Goal: Task Accomplishment & Management: Complete application form

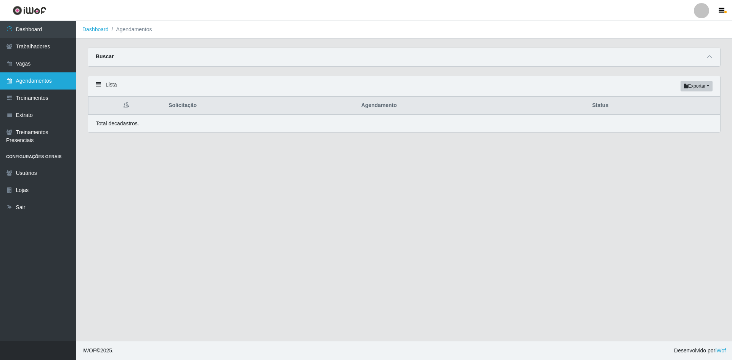
click at [32, 77] on link "Agendamentos" at bounding box center [38, 80] width 76 height 17
click at [709, 59] on icon at bounding box center [709, 56] width 5 height 5
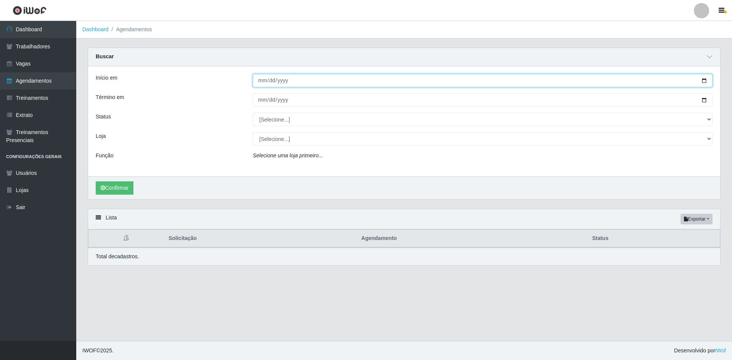
click at [704, 81] on input "Início em" at bounding box center [483, 80] width 460 height 13
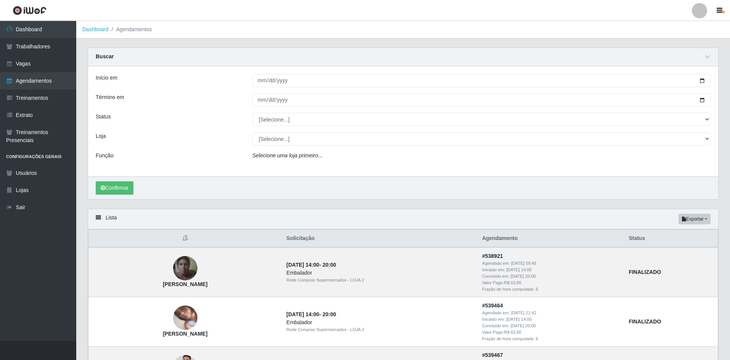
click at [381, 186] on div "Confirmar" at bounding box center [403, 187] width 630 height 23
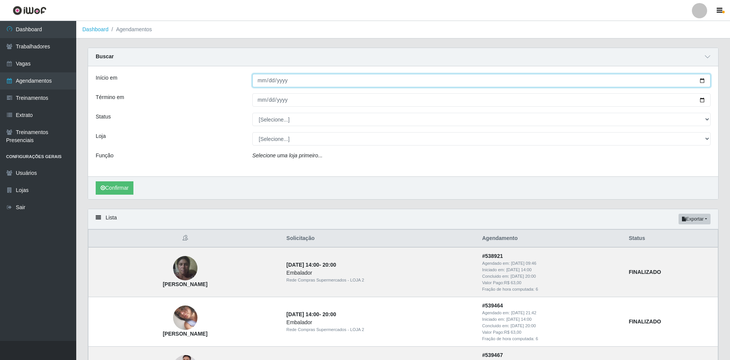
click at [701, 82] on input "Início em" at bounding box center [481, 80] width 458 height 13
type input "[DATE]"
click at [704, 101] on input "Término em" at bounding box center [481, 99] width 458 height 13
type input "[DATE]"
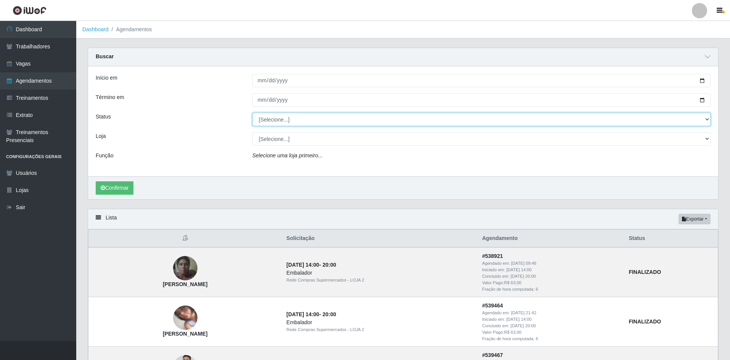
click at [278, 121] on select "[Selecione...] AGENDADO AGUARDANDO LIBERAR EM ANDAMENTO EM REVISÃO FINALIZADO C…" at bounding box center [481, 119] width 458 height 13
select select "FINALIZADO"
click at [252, 113] on select "[Selecione...] AGENDADO AGUARDANDO LIBERAR EM ANDAMENTO EM REVISÃO FINALIZADO C…" at bounding box center [481, 119] width 458 height 13
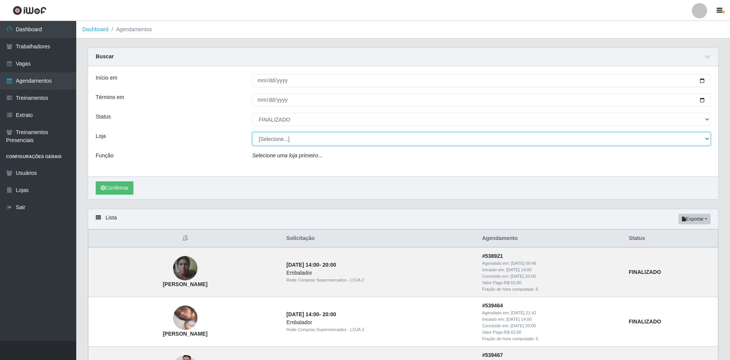
click at [285, 143] on select "[Selecione...] Rede Compras - CD Logistica Rede Compras Supermercados - LOJA 1 …" at bounding box center [481, 138] width 458 height 13
click at [252, 133] on select "[Selecione...] Rede Compras - CD Logistica Rede Compras Supermercados - LOJA 1 …" at bounding box center [481, 138] width 458 height 13
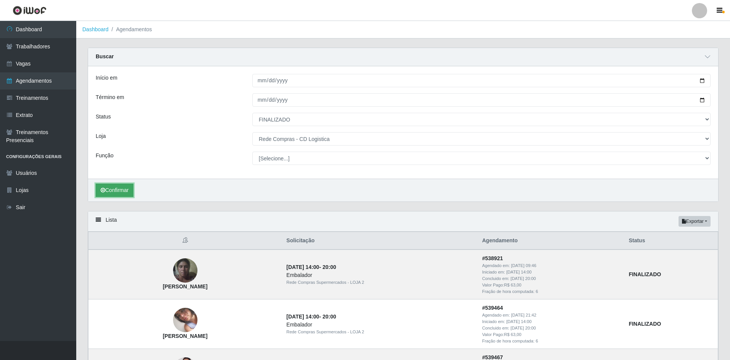
click at [131, 191] on button "Confirmar" at bounding box center [115, 190] width 38 height 13
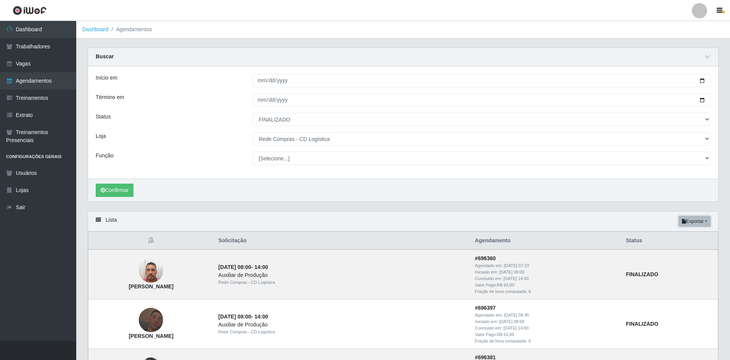
click at [702, 224] on button "Exportar" at bounding box center [694, 221] width 32 height 11
click at [689, 247] on button "Excel" at bounding box center [681, 252] width 60 height 16
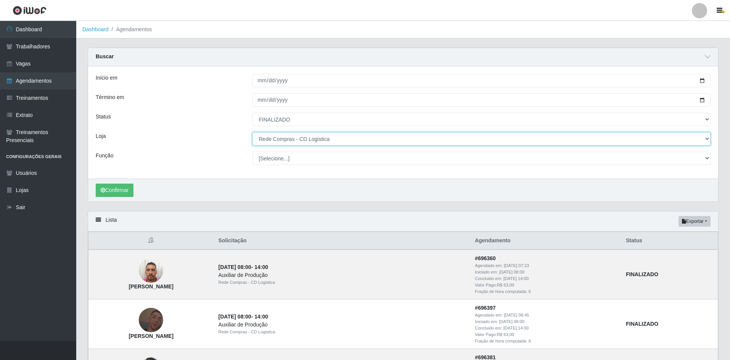
click at [305, 147] on div "Início em [DATE] Término em [DATE] Status [Selecione...] AGENDADO AGUARDANDO LI…" at bounding box center [403, 122] width 630 height 112
click at [252, 133] on select "[Selecione...] Rede Compras - CD Logistica Rede Compras Supermercados - LOJA 1 …" at bounding box center [481, 138] width 458 height 13
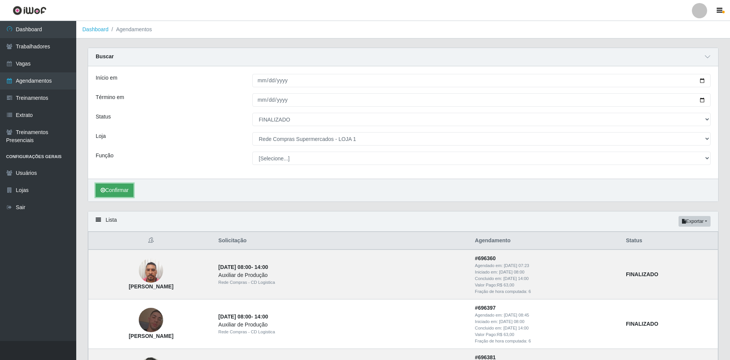
click at [105, 194] on button "Confirmar" at bounding box center [115, 190] width 38 height 13
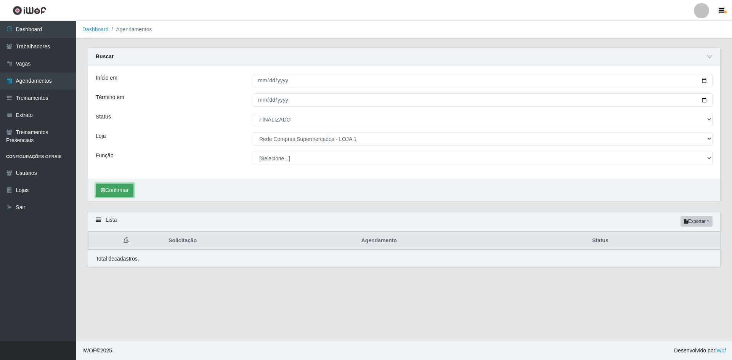
click at [113, 193] on button "Confirmar" at bounding box center [115, 190] width 38 height 13
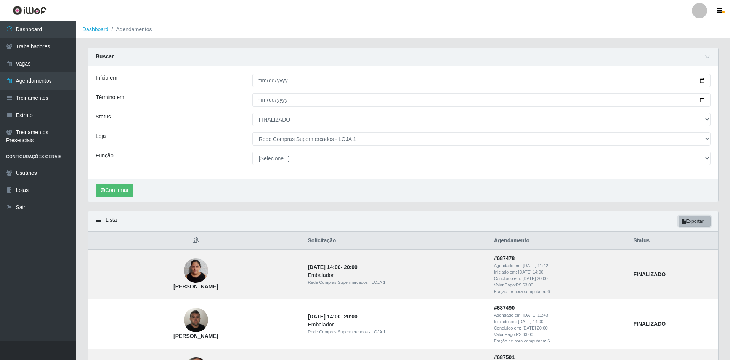
click at [698, 223] on button "Exportar" at bounding box center [694, 221] width 32 height 11
click at [667, 252] on button "Excel" at bounding box center [681, 252] width 60 height 16
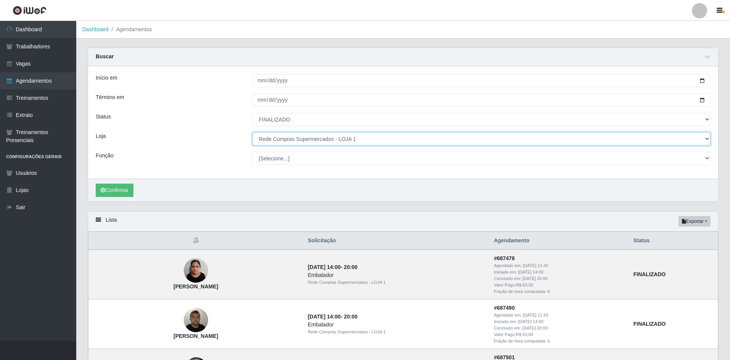
click at [293, 138] on select "[Selecione...] Rede Compras - CD Logistica Rede Compras Supermercados - LOJA 1 …" at bounding box center [481, 138] width 458 height 13
click at [252, 133] on select "[Selecione...] Rede Compras - CD Logistica Rede Compras Supermercados - LOJA 1 …" at bounding box center [481, 138] width 458 height 13
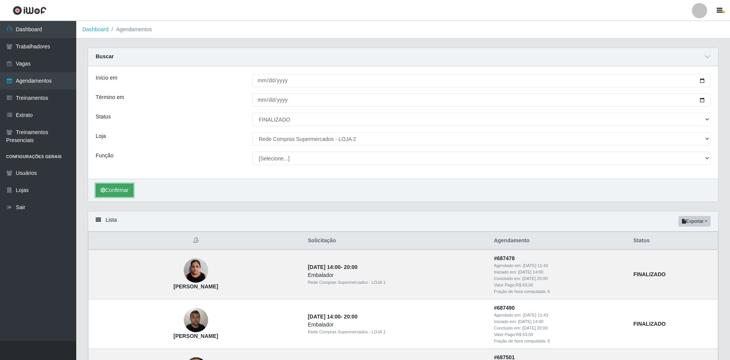
click at [124, 184] on button "Confirmar" at bounding box center [115, 190] width 38 height 13
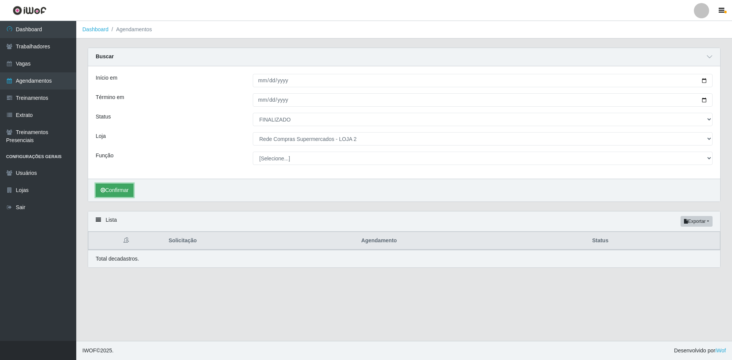
click at [115, 195] on button "Confirmar" at bounding box center [115, 190] width 38 height 13
click at [127, 196] on button "Confirmar" at bounding box center [115, 190] width 38 height 13
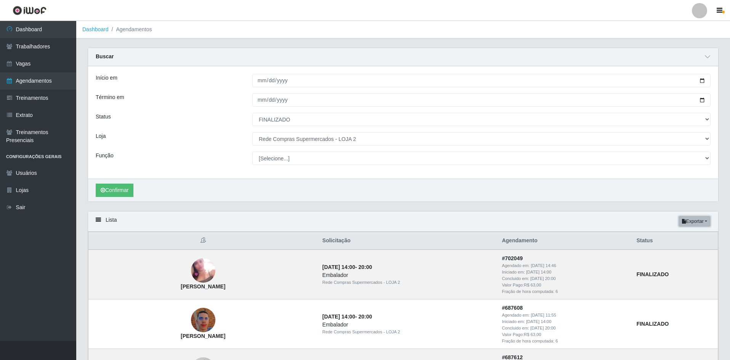
click at [686, 222] on button "Exportar" at bounding box center [694, 221] width 32 height 11
click at [674, 253] on button "Excel" at bounding box center [681, 252] width 60 height 16
click at [679, 220] on button "Exportar" at bounding box center [694, 221] width 32 height 11
click at [677, 252] on button "Excel" at bounding box center [681, 252] width 60 height 16
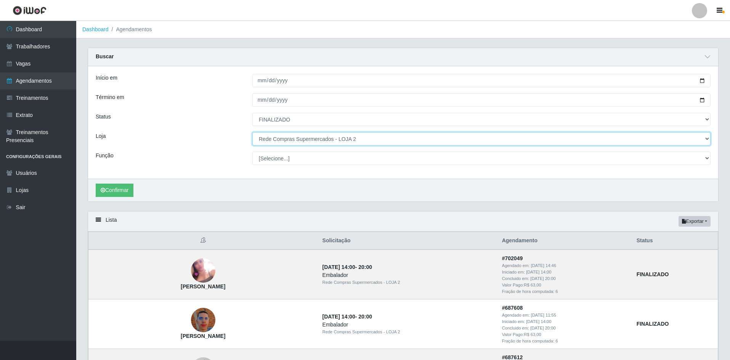
click at [273, 139] on select "[Selecione...] Rede Compras - CD Logistica Rede Compras Supermercados - LOJA 1 …" at bounding box center [481, 138] width 458 height 13
click at [252, 133] on select "[Selecione...] Rede Compras - CD Logistica Rede Compras Supermercados - LOJA 1 …" at bounding box center [481, 138] width 458 height 13
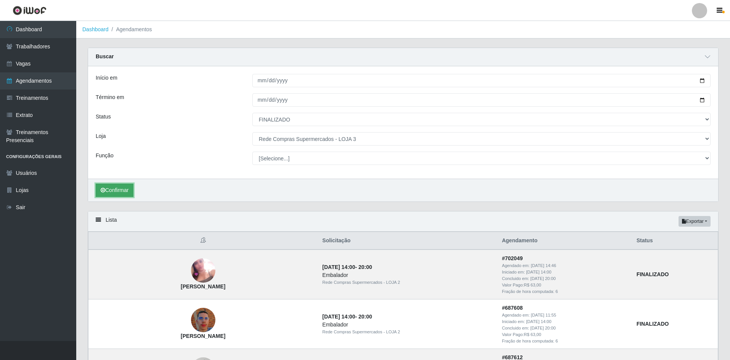
click at [103, 189] on icon "submit" at bounding box center [103, 190] width 5 height 5
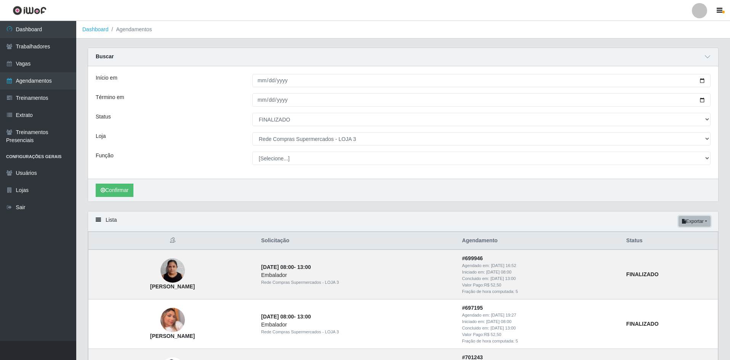
click at [694, 223] on button "Exportar" at bounding box center [694, 221] width 32 height 11
click at [673, 252] on button "Excel" at bounding box center [681, 252] width 60 height 16
click at [691, 218] on button "Exportar" at bounding box center [694, 221] width 32 height 11
click at [661, 248] on button "Excel" at bounding box center [681, 252] width 60 height 16
click at [698, 226] on button "Exportar" at bounding box center [694, 221] width 32 height 11
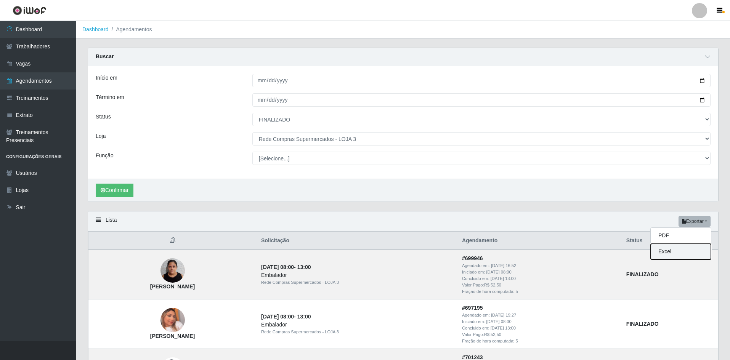
click at [674, 255] on button "Excel" at bounding box center [681, 252] width 60 height 16
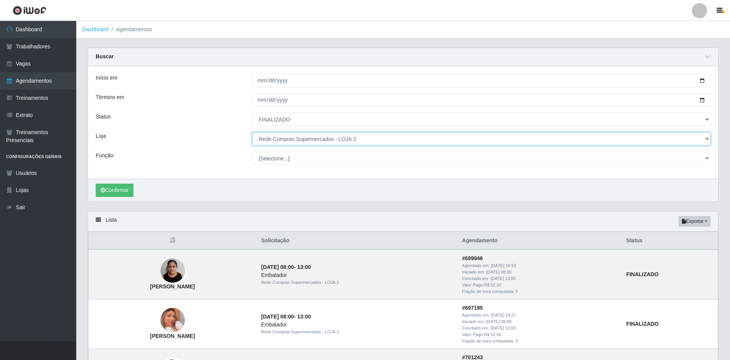
click at [331, 142] on select "[Selecione...] Rede Compras - CD Logistica Rede Compras Supermercados - LOJA 1 …" at bounding box center [481, 138] width 458 height 13
select select "159"
click at [252, 133] on select "[Selecione...] Rede Compras - CD Logistica Rede Compras Supermercados - LOJA 1 …" at bounding box center [481, 138] width 458 height 13
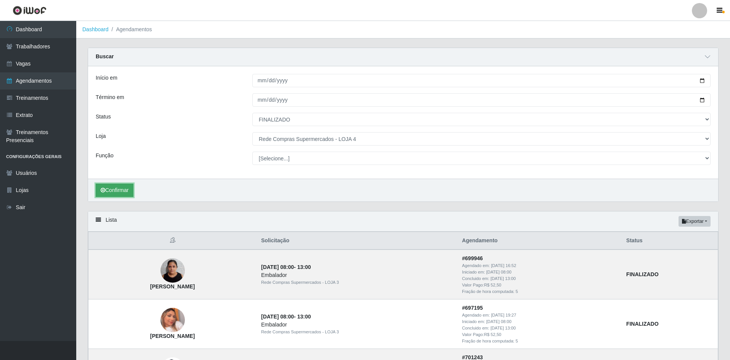
click at [123, 187] on button "Confirmar" at bounding box center [115, 190] width 38 height 13
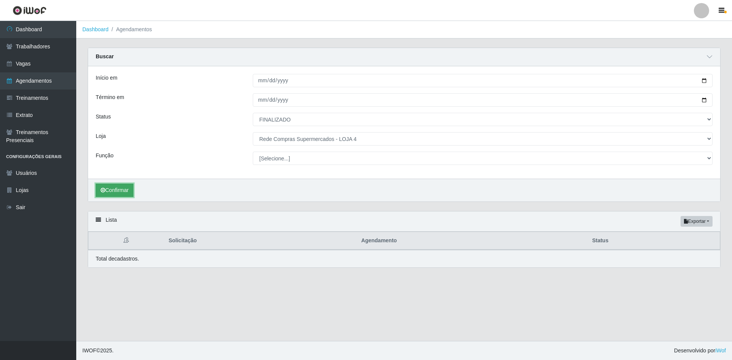
click at [131, 189] on button "Confirmar" at bounding box center [115, 190] width 38 height 13
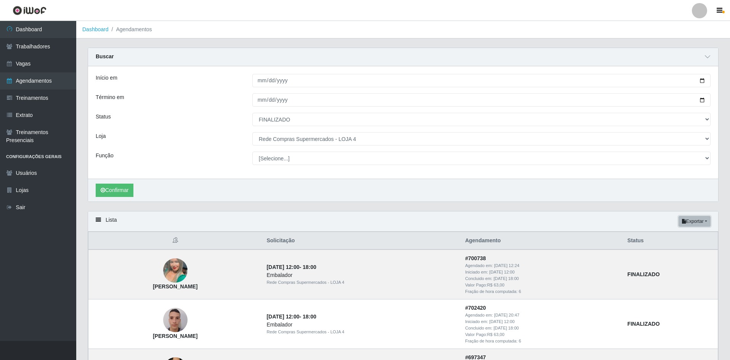
click at [698, 219] on button "Exportar" at bounding box center [694, 221] width 32 height 11
click at [676, 252] on button "Excel" at bounding box center [681, 252] width 60 height 16
click at [683, 223] on icon "button" at bounding box center [684, 221] width 4 height 5
click at [656, 252] on button "Excel" at bounding box center [681, 252] width 60 height 16
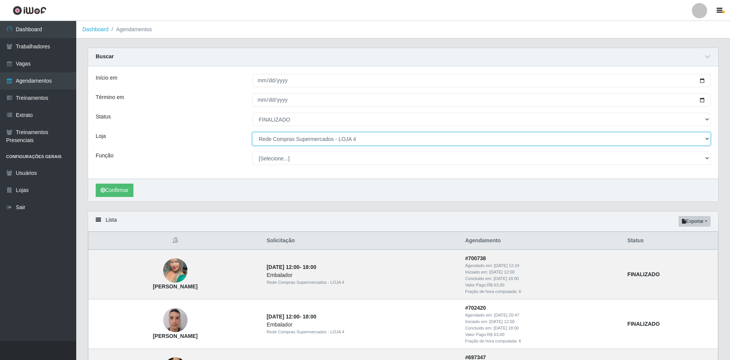
click at [323, 139] on select "[Selecione...] Rede Compras - CD Logistica Rede Compras Supermercados - LOJA 1 …" at bounding box center [481, 138] width 458 height 13
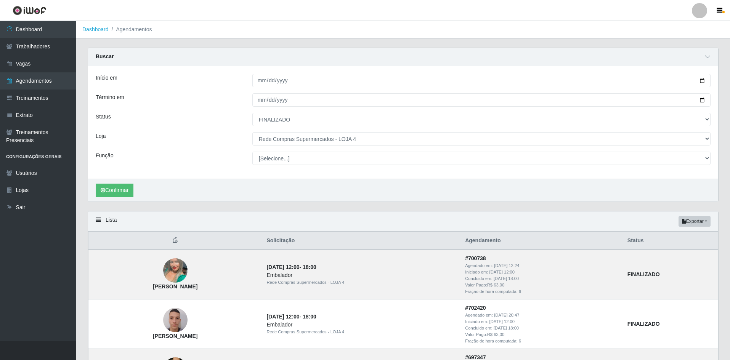
click at [216, 173] on div "Início em [DATE] Término em [DATE] Status [Selecione...] AGENDADO AGUARDANDO LI…" at bounding box center [403, 122] width 630 height 112
click at [705, 8] on div at bounding box center [699, 10] width 15 height 15
click at [672, 62] on button "Sair" at bounding box center [684, 59] width 69 height 16
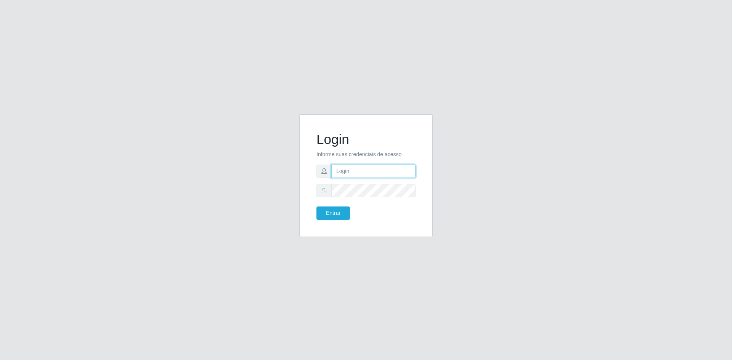
click at [358, 173] on input "text" at bounding box center [373, 171] width 84 height 13
click at [316, 207] on button "Entrar" at bounding box center [333, 213] width 34 height 13
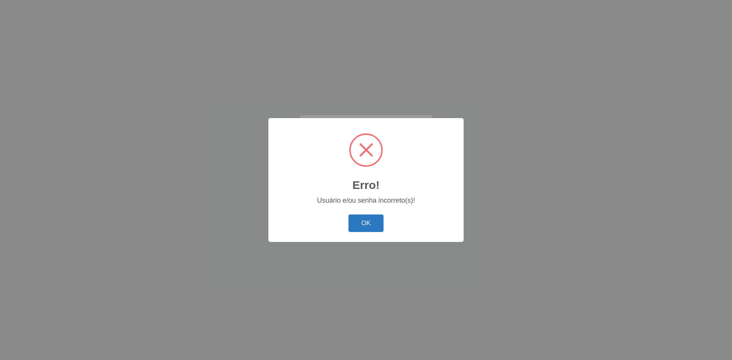
click at [371, 229] on button "OK" at bounding box center [365, 224] width 35 height 18
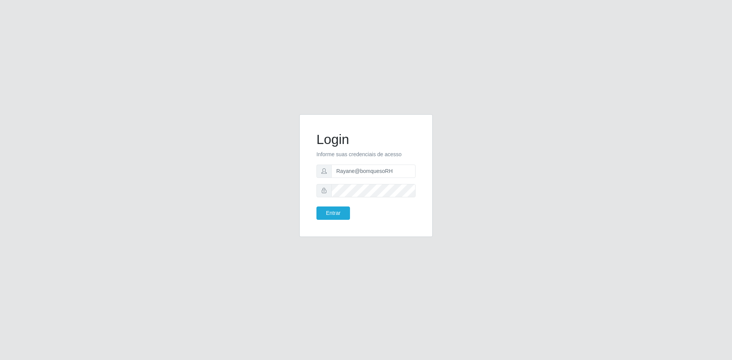
click at [319, 206] on form "Login Informe suas credenciais de acesso Rayane@bomquesoRH Entrar" at bounding box center [365, 175] width 99 height 88
click at [327, 213] on button "Entrar" at bounding box center [333, 213] width 34 height 13
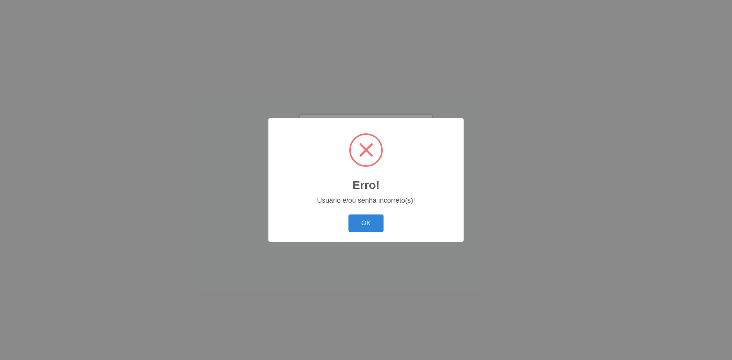
click at [350, 215] on div "OK Cancel" at bounding box center [366, 223] width 180 height 22
click at [356, 219] on button "OK" at bounding box center [365, 224] width 35 height 18
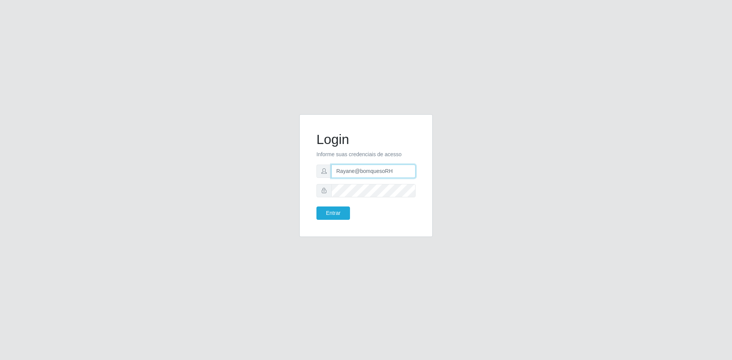
click at [339, 172] on input "Rayane@bomquesoRH" at bounding box center [373, 171] width 84 height 13
type input "rayane@bomquesoRH"
click at [340, 209] on button "Entrar" at bounding box center [333, 213] width 34 height 13
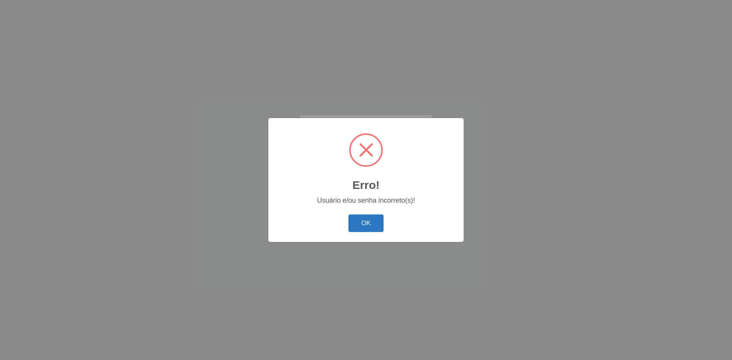
click at [365, 221] on button "OK" at bounding box center [365, 224] width 35 height 18
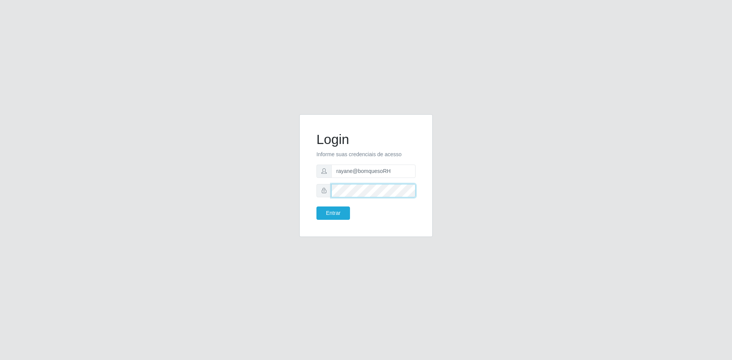
click at [297, 188] on div "Login Informe suas credenciais de acesso rayane@bomquesoRH Entrar" at bounding box center [365, 180] width 145 height 132
click at [316, 207] on button "Entrar" at bounding box center [333, 213] width 34 height 13
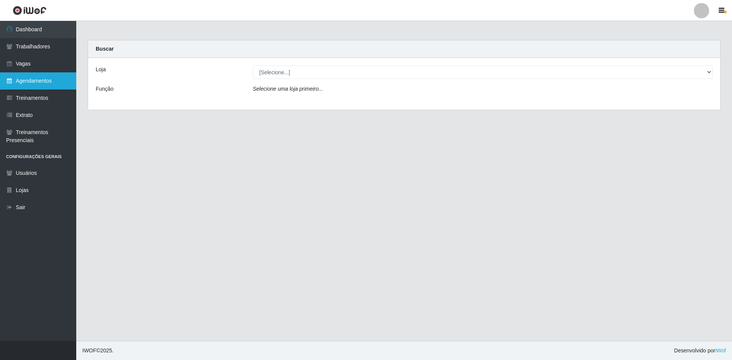
click at [47, 86] on link "Agendamentos" at bounding box center [38, 80] width 76 height 17
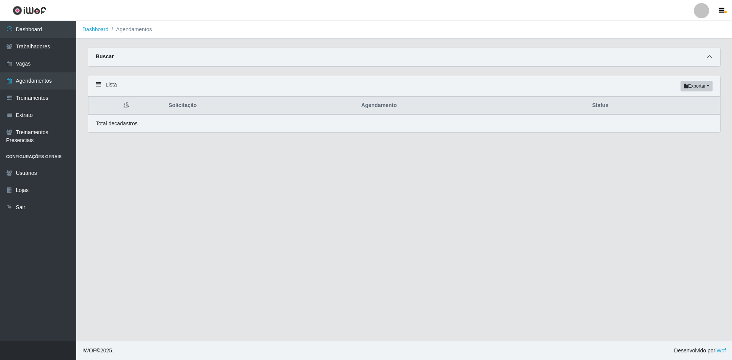
click at [710, 58] on icon at bounding box center [709, 56] width 5 height 5
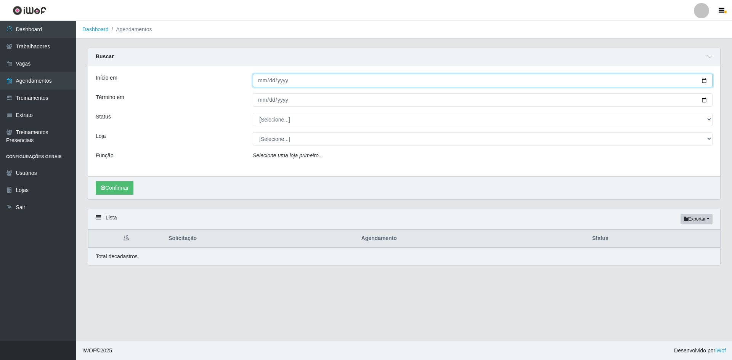
click at [303, 81] on input "Início em" at bounding box center [483, 80] width 460 height 13
click at [704, 82] on input "Início em" at bounding box center [483, 80] width 460 height 13
type input "[DATE]"
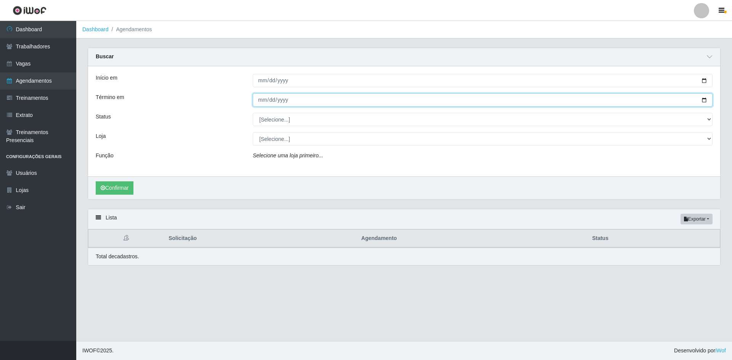
click at [702, 101] on input "Término em" at bounding box center [483, 99] width 460 height 13
type input "[DATE]"
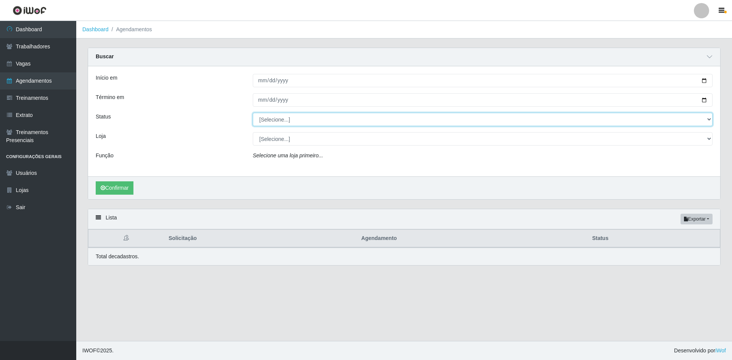
click at [708, 119] on select "[Selecione...] AGENDADO AGUARDANDO LIBERAR EM ANDAMENTO EM REVISÃO FINALIZADO C…" at bounding box center [483, 119] width 460 height 13
select select "FINALIZADO"
click at [253, 113] on select "[Selecione...] AGENDADO AGUARDANDO LIBERAR EM ANDAMENTO EM REVISÃO FINALIZADO C…" at bounding box center [483, 119] width 460 height 13
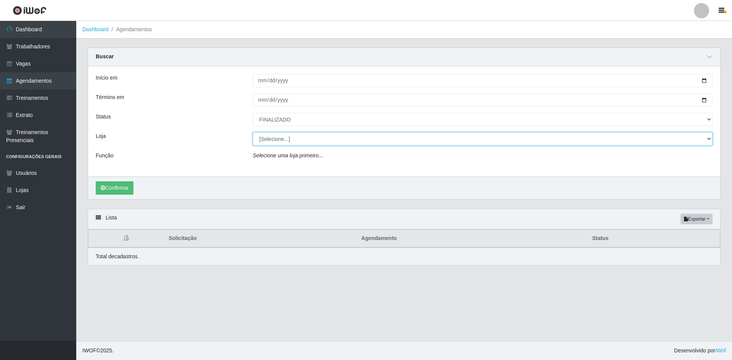
click at [709, 140] on select "[Selecione...] BomQueSó Agreste - Loja 1 BomQueSó Agreste - Loja 2 BomQueSó Agr…" at bounding box center [483, 138] width 460 height 13
click at [253, 133] on select "[Selecione...] BomQueSó Agreste - Loja 1 BomQueSó Agreste - Loja 2 BomQueSó Agr…" at bounding box center [483, 138] width 460 height 13
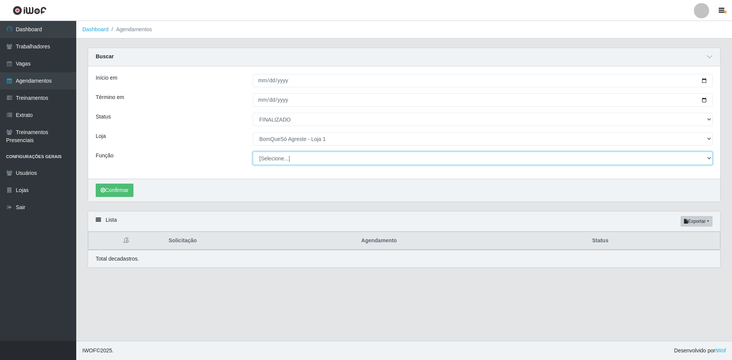
click at [386, 161] on select "[Selecione...] ASG ASG + ASG ++ Balconista Balconista + Balconista ++ Embalador…" at bounding box center [483, 158] width 460 height 13
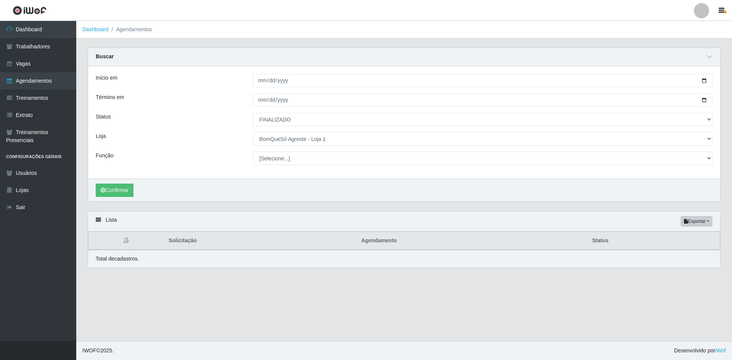
click at [203, 148] on div "Início em [DATE] Término em [DATE] Status [Selecione...] AGENDADO AGUARDANDO LI…" at bounding box center [404, 122] width 632 height 112
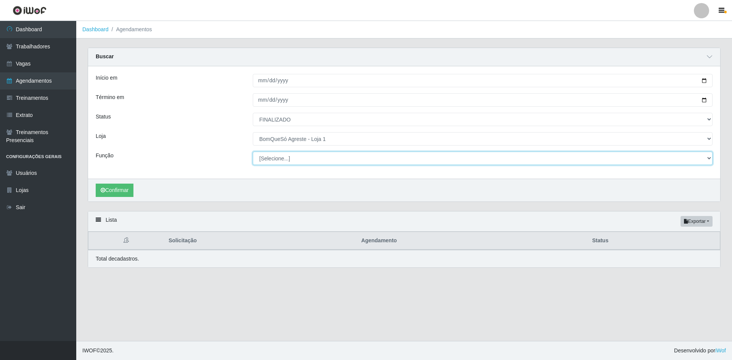
click at [314, 161] on select "[Selecione...] ASG ASG + ASG ++ Balconista Balconista + Balconista ++ Embalador…" at bounding box center [483, 158] width 460 height 13
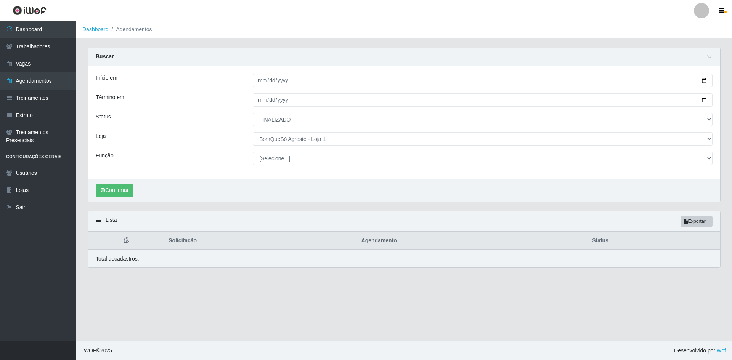
click at [200, 152] on div "Função" at bounding box center [168, 158] width 157 height 13
click at [116, 193] on button "Confirmar" at bounding box center [115, 190] width 38 height 13
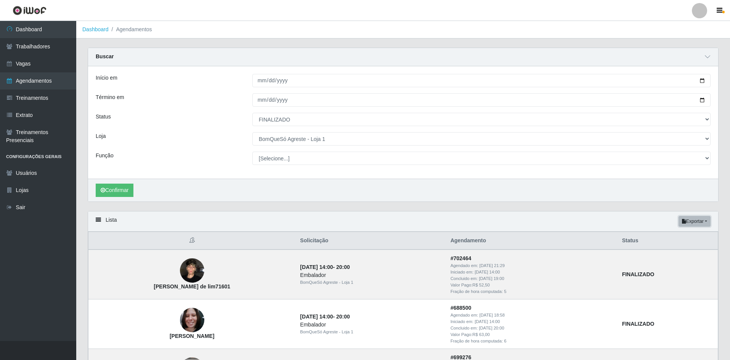
click at [694, 223] on button "Exportar" at bounding box center [694, 221] width 32 height 11
click at [685, 254] on button "Excel" at bounding box center [681, 252] width 60 height 16
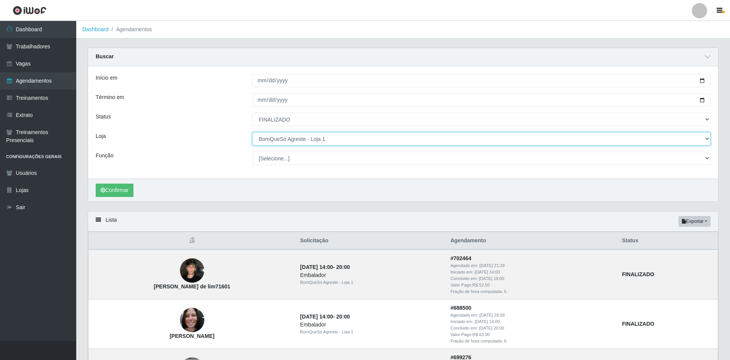
click at [321, 140] on select "[Selecione...] BomQueSó Agreste - Loja 1 BomQueSó Agreste - Loja 2 BomQueSó Agr…" at bounding box center [481, 138] width 458 height 13
click at [252, 133] on select "[Selecione...] BomQueSó Agreste - Loja 1 BomQueSó Agreste - Loja 2 BomQueSó Agr…" at bounding box center [481, 138] width 458 height 13
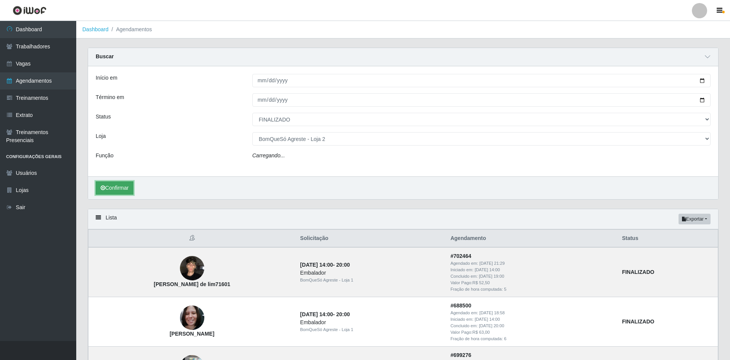
click at [111, 190] on button "Confirmar" at bounding box center [115, 187] width 38 height 13
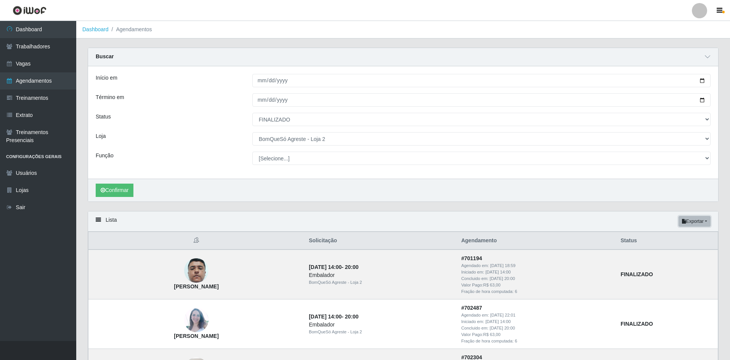
click at [692, 219] on button "Exportar" at bounding box center [694, 221] width 32 height 11
click at [672, 249] on button "Excel" at bounding box center [681, 252] width 60 height 16
click at [689, 223] on button "Exportar" at bounding box center [694, 221] width 32 height 11
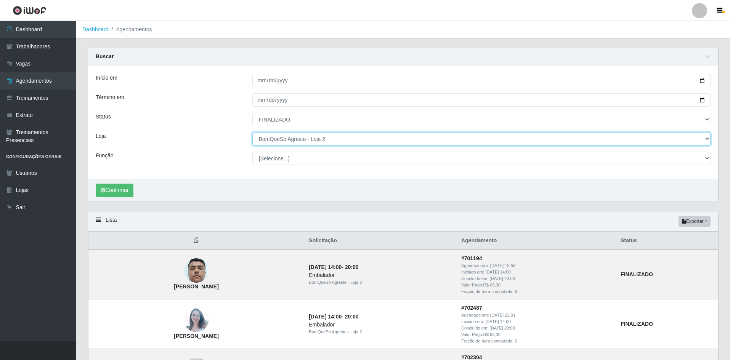
click at [318, 143] on select "[Selecione...] BomQueSó Agreste - Loja 1 BomQueSó Agreste - Loja 2 BomQueSó Agr…" at bounding box center [481, 138] width 458 height 13
select select "215"
click at [252, 133] on select "[Selecione...] BomQueSó Agreste - Loja 1 BomQueSó Agreste - Loja 2 BomQueSó Agr…" at bounding box center [481, 138] width 458 height 13
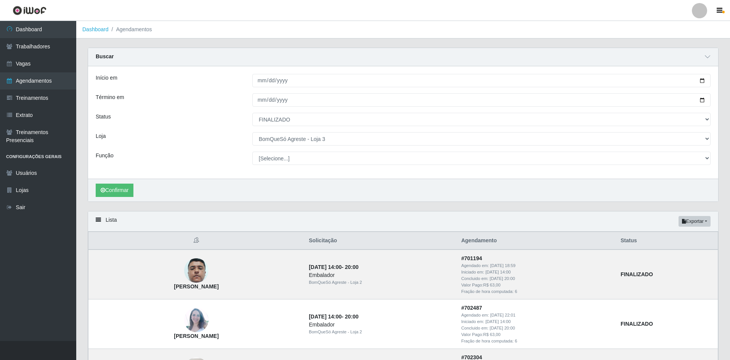
click at [319, 190] on div "Confirmar" at bounding box center [403, 190] width 630 height 23
click at [125, 191] on button "Confirmar" at bounding box center [115, 190] width 38 height 13
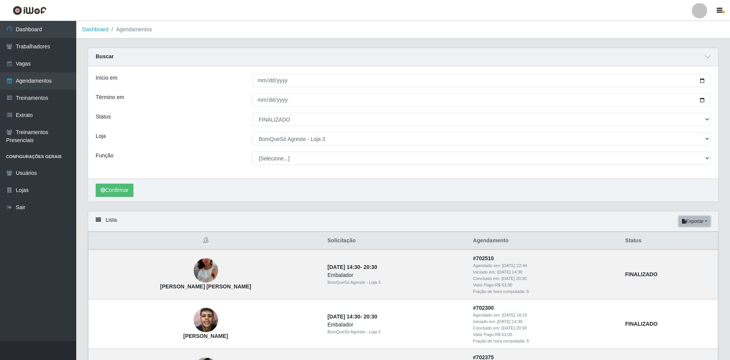
click at [690, 225] on button "Exportar" at bounding box center [694, 221] width 32 height 11
click at [686, 247] on button "Excel" at bounding box center [681, 252] width 60 height 16
